Goal: Transaction & Acquisition: Obtain resource

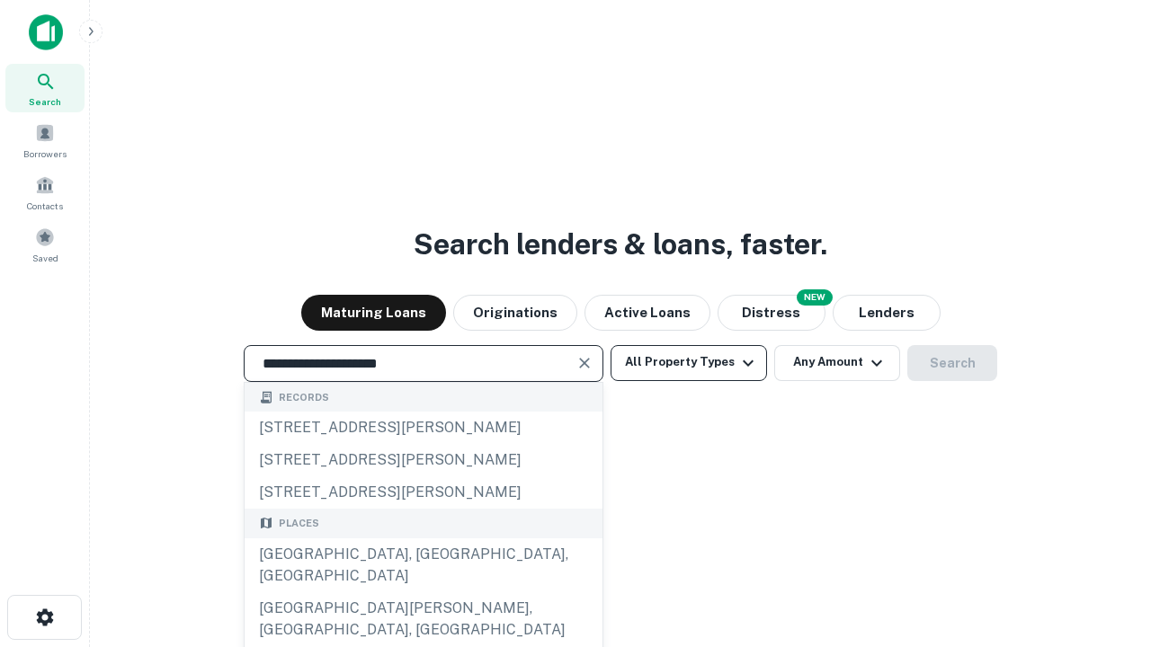
click at [423, 592] on div "Santa Monica, CA, USA" at bounding box center [424, 566] width 358 height 54
click at [689, 362] on button "All Property Types" at bounding box center [688, 363] width 156 height 36
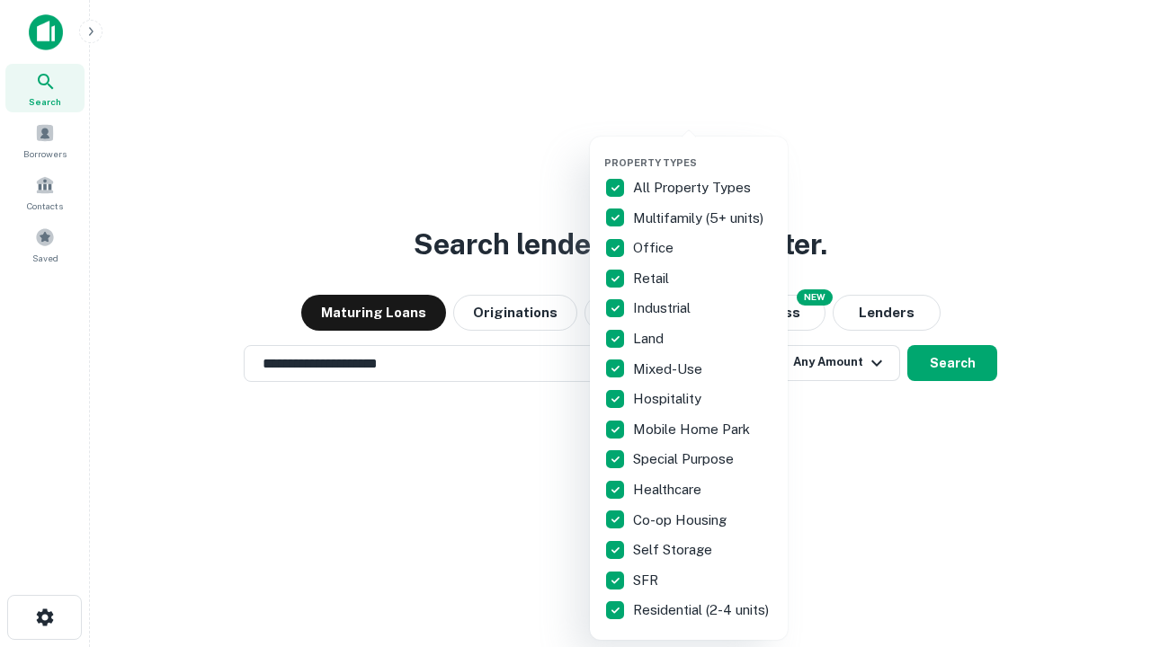
type input "**********"
click at [703, 151] on button "button" at bounding box center [703, 151] width 198 height 1
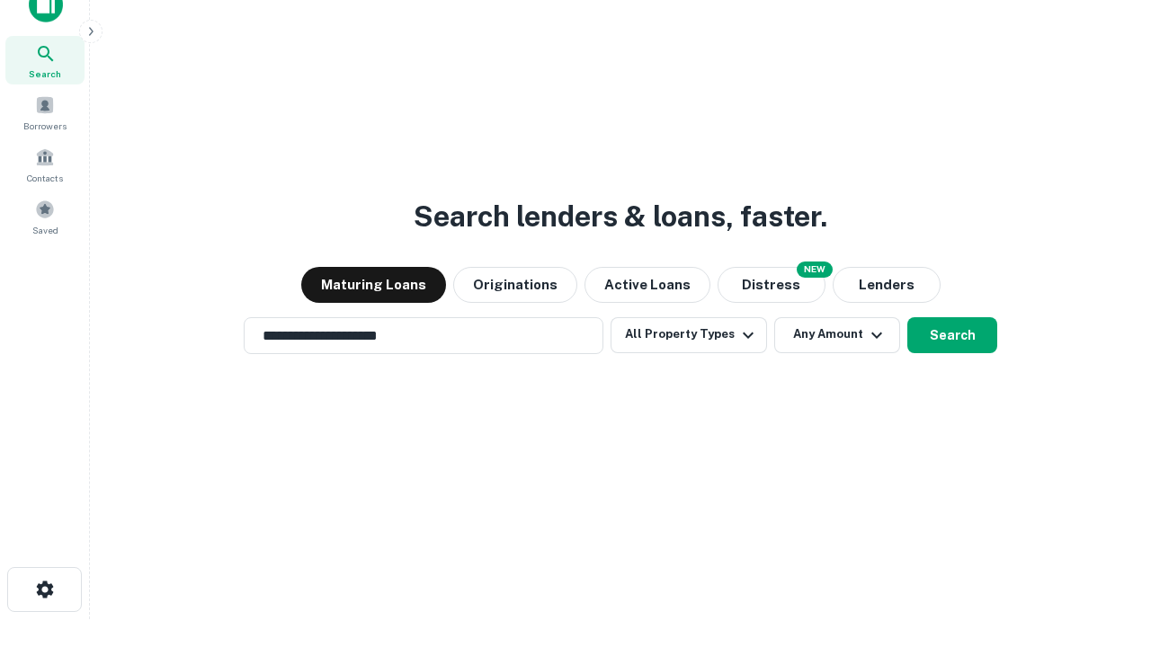
scroll to position [11, 217]
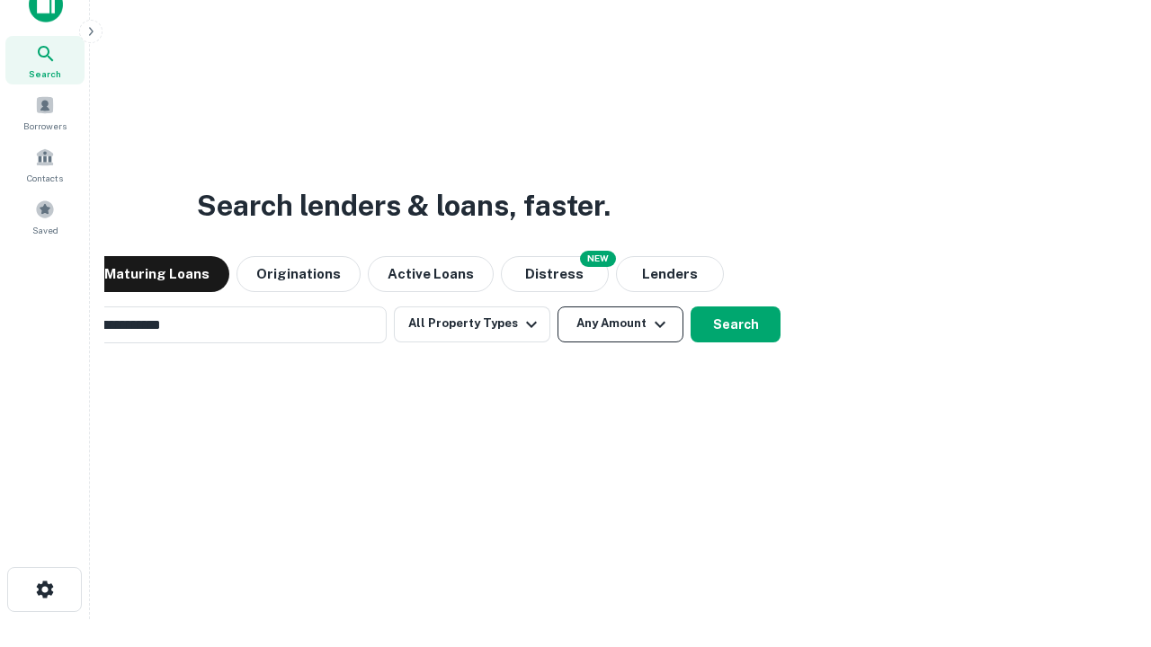
click at [557, 307] on button "Any Amount" at bounding box center [620, 325] width 126 height 36
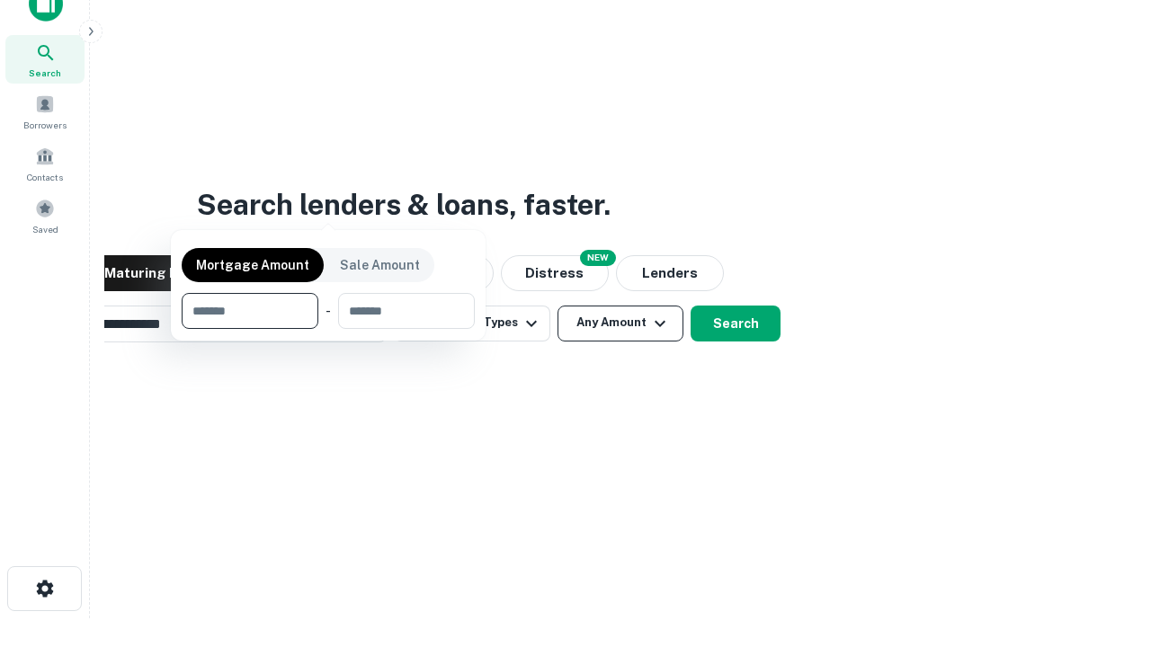
scroll to position [129, 509]
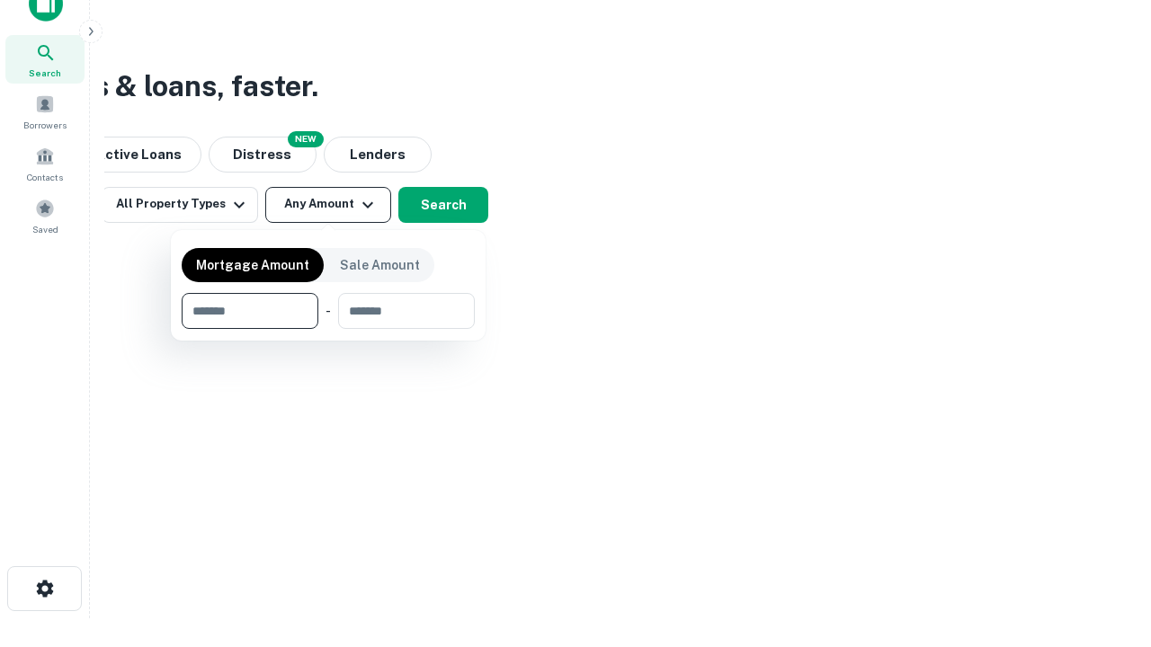
type input "*******"
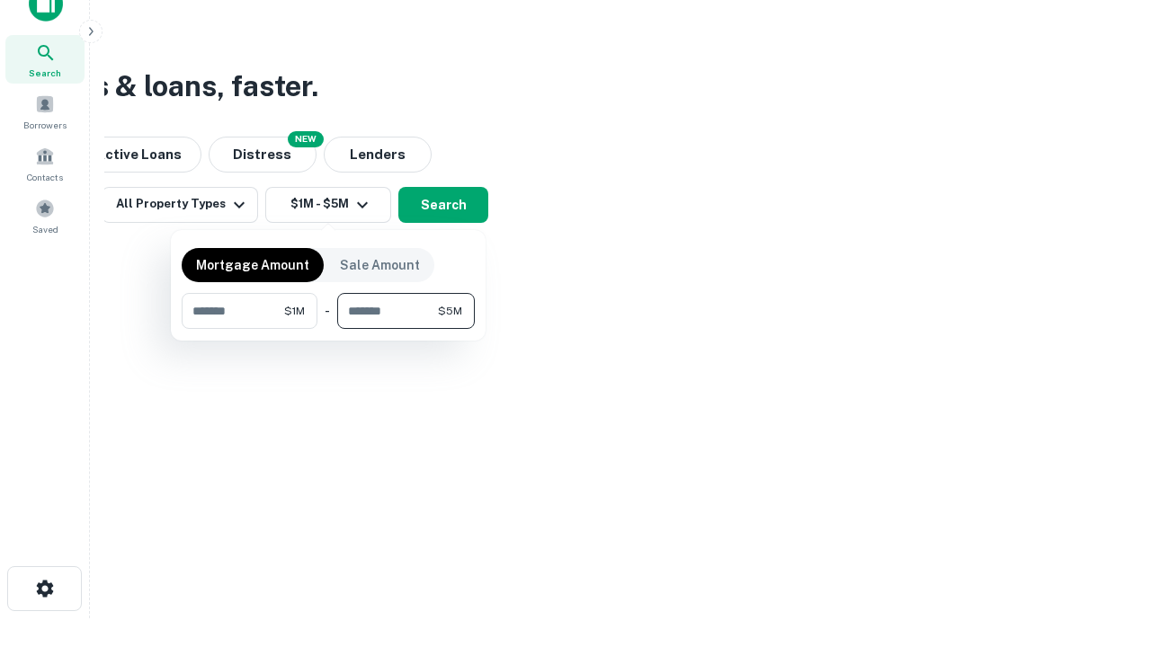
type input "*******"
click at [328, 329] on button "button" at bounding box center [328, 329] width 293 height 1
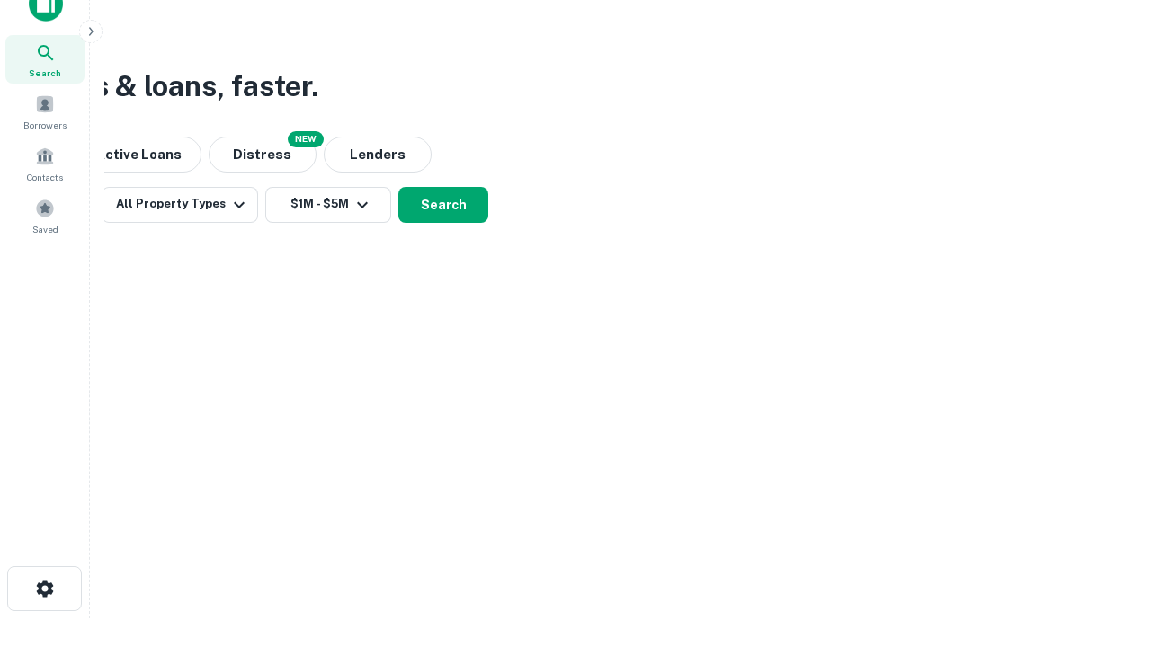
scroll to position [11, 332]
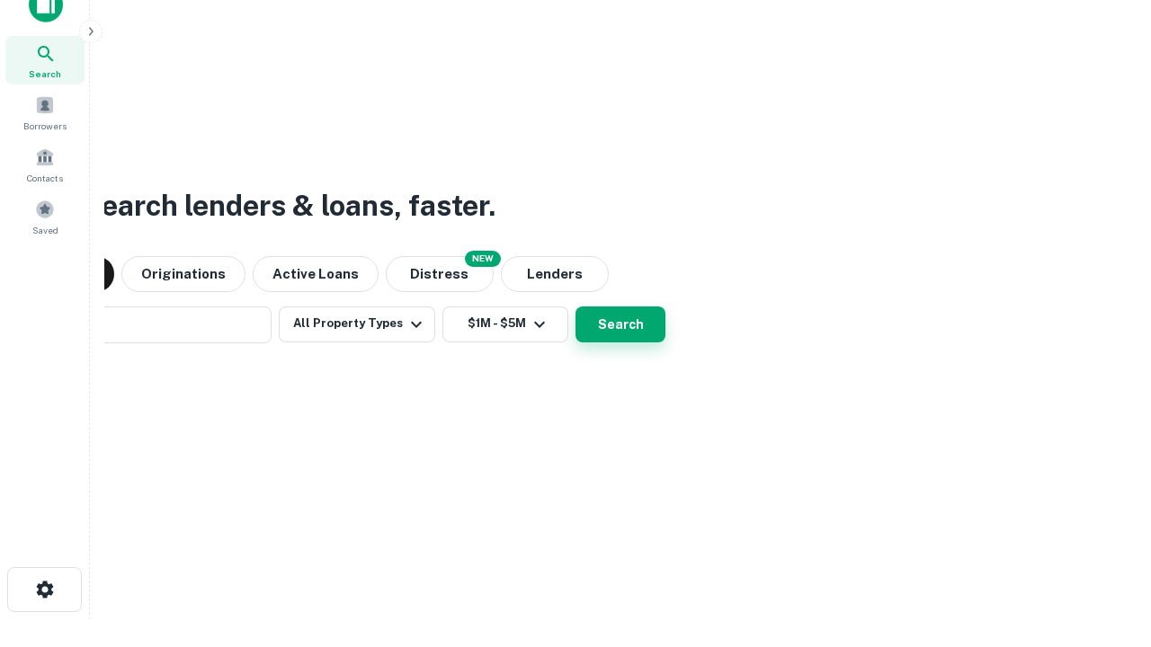
click at [575, 307] on button "Search" at bounding box center [620, 325] width 90 height 36
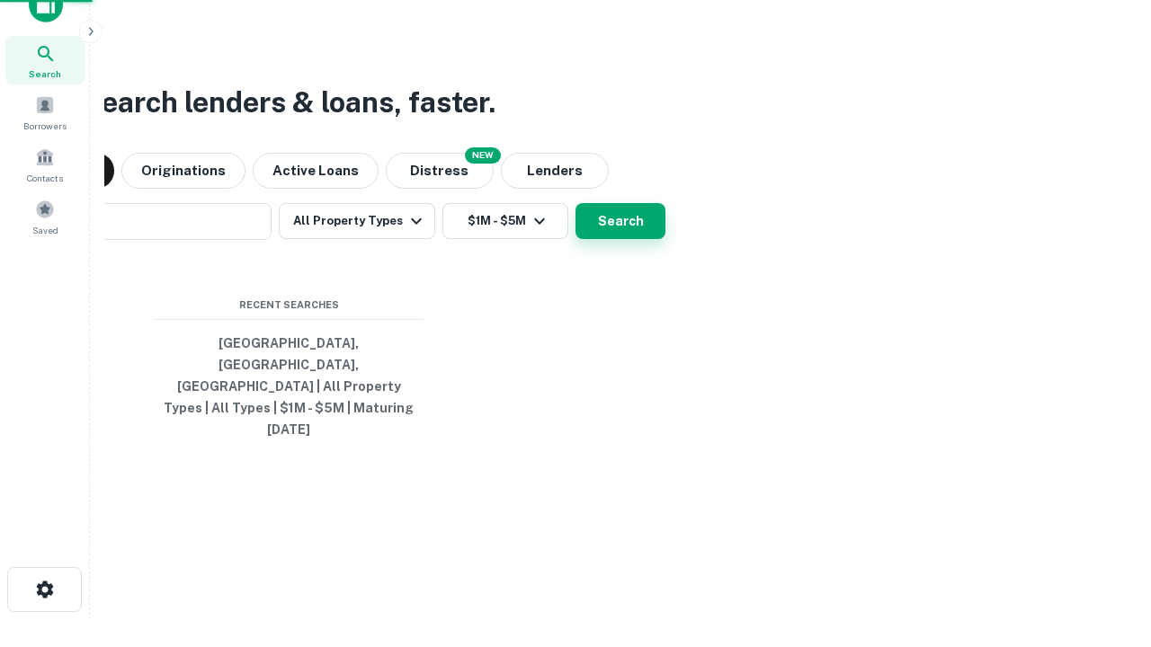
scroll to position [48, 509]
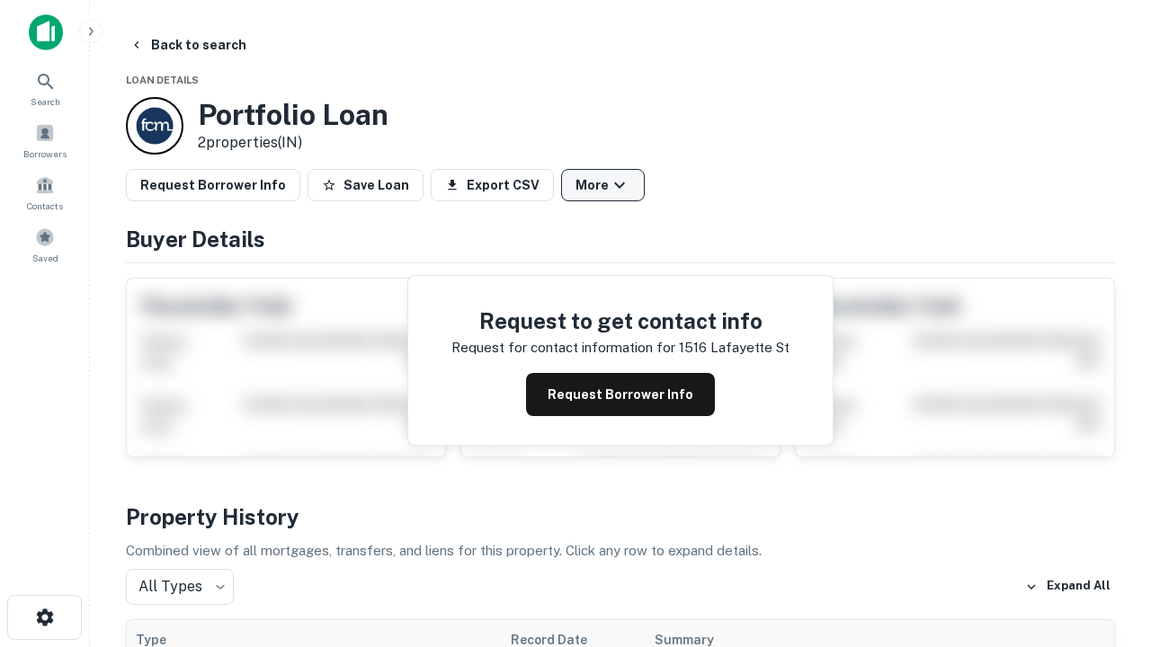
click at [602, 185] on button "More" at bounding box center [603, 185] width 84 height 32
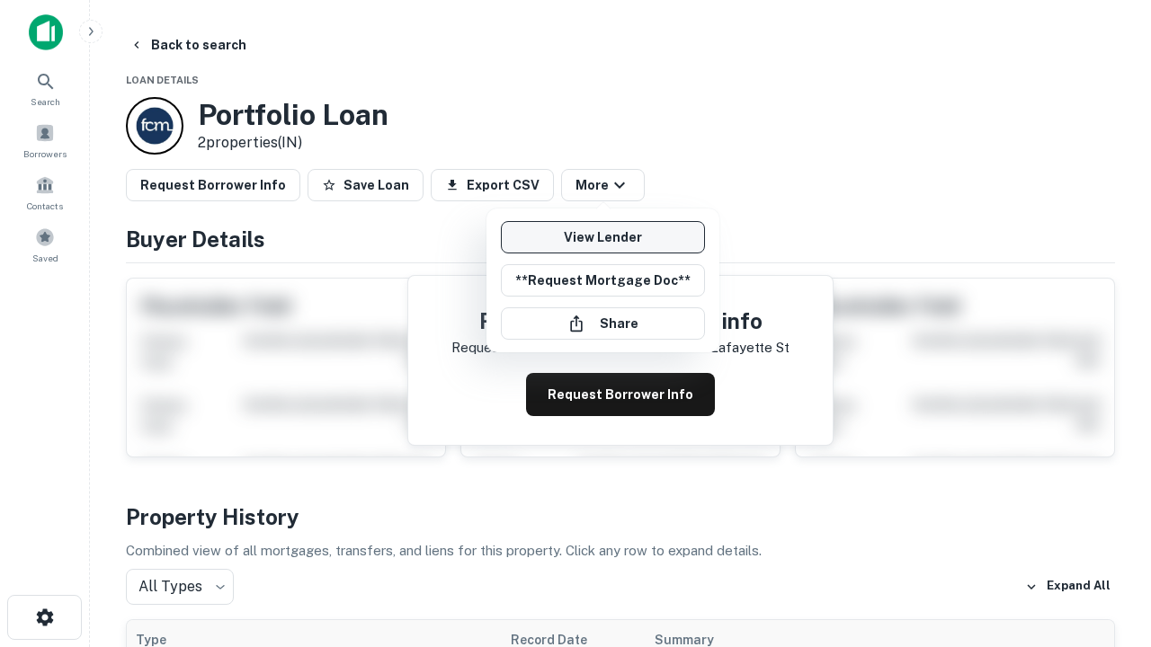
click at [602, 237] on link "View Lender" at bounding box center [603, 237] width 204 height 32
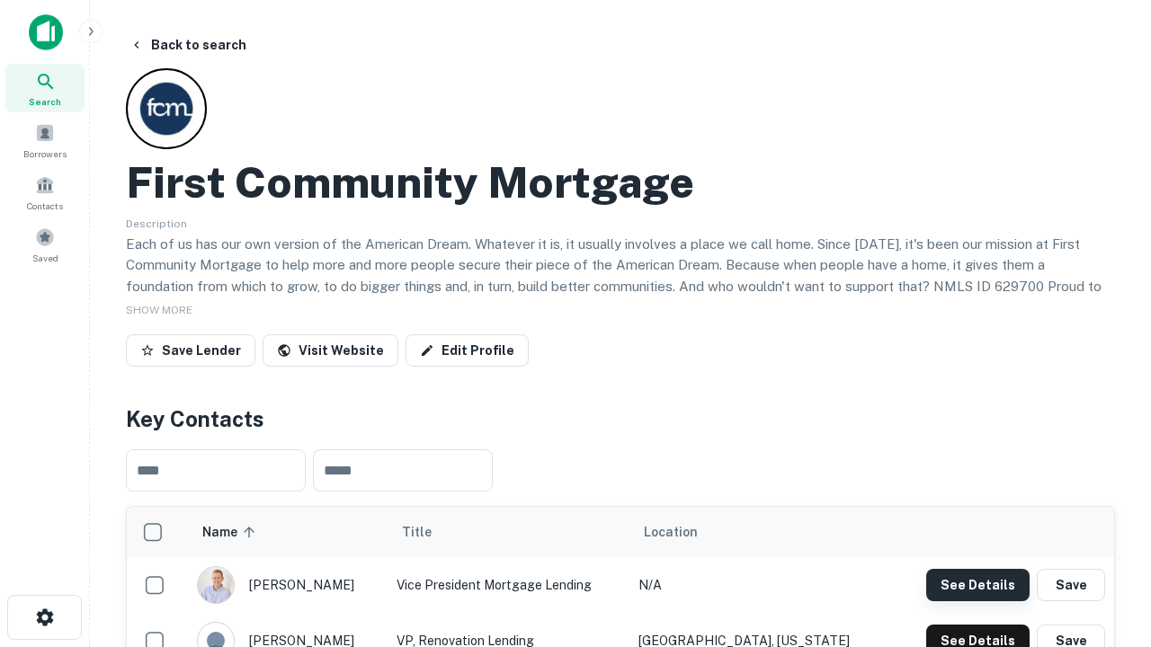
click at [977, 584] on button "See Details" at bounding box center [977, 585] width 103 height 32
click at [44, 618] on icon "button" at bounding box center [45, 618] width 22 height 22
